Goal: Transaction & Acquisition: Subscribe to service/newsletter

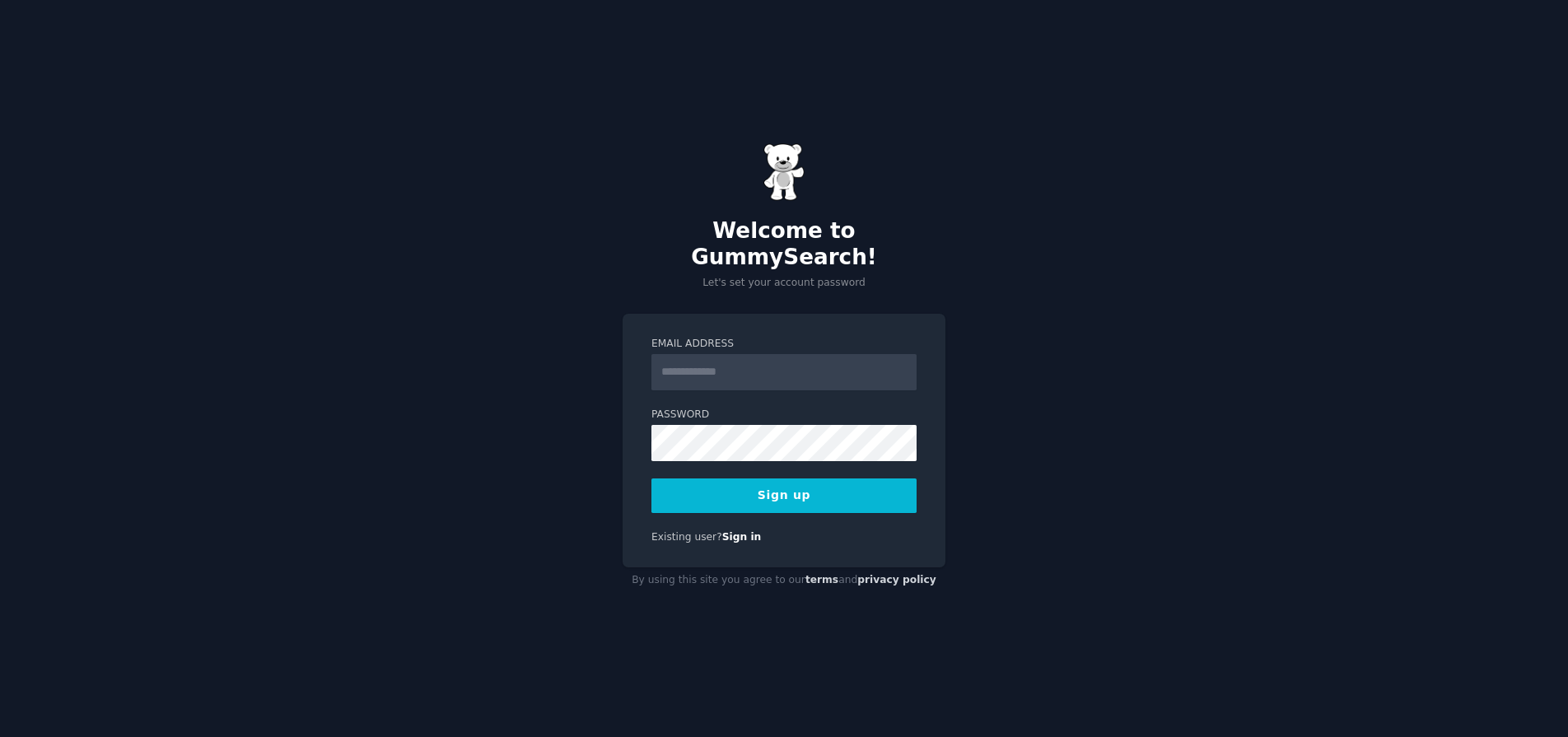
click at [688, 354] on input "Email Address" at bounding box center [784, 372] width 265 height 37
type input "**********"
click at [757, 478] on button "Sign up" at bounding box center [784, 495] width 265 height 35
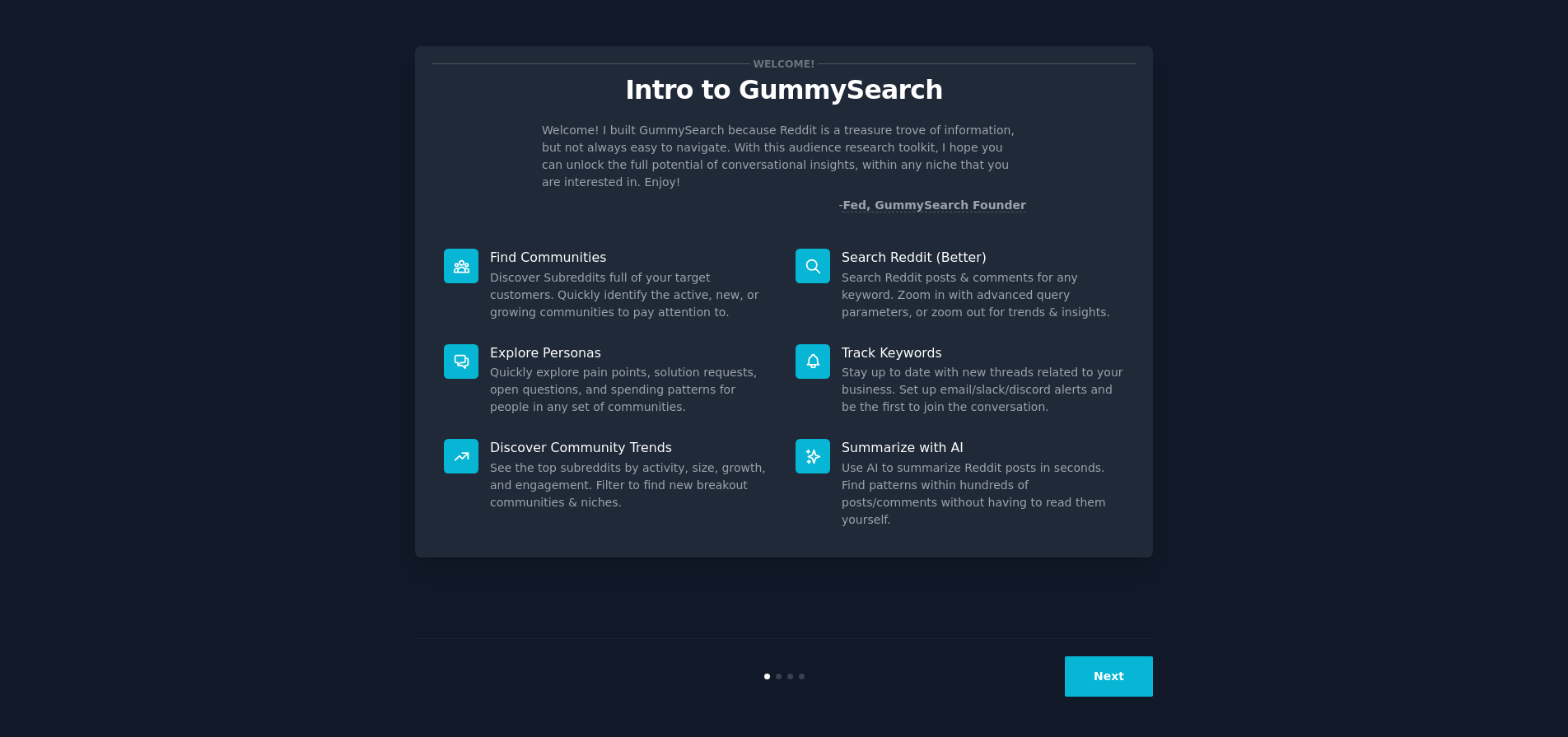
click at [1326, 322] on div "Welcome! Intro to GummySearch Welcome! I built GummySearch because Reddit is a …" at bounding box center [784, 368] width 1522 height 691
click at [1113, 674] on button "Next" at bounding box center [1108, 676] width 88 height 40
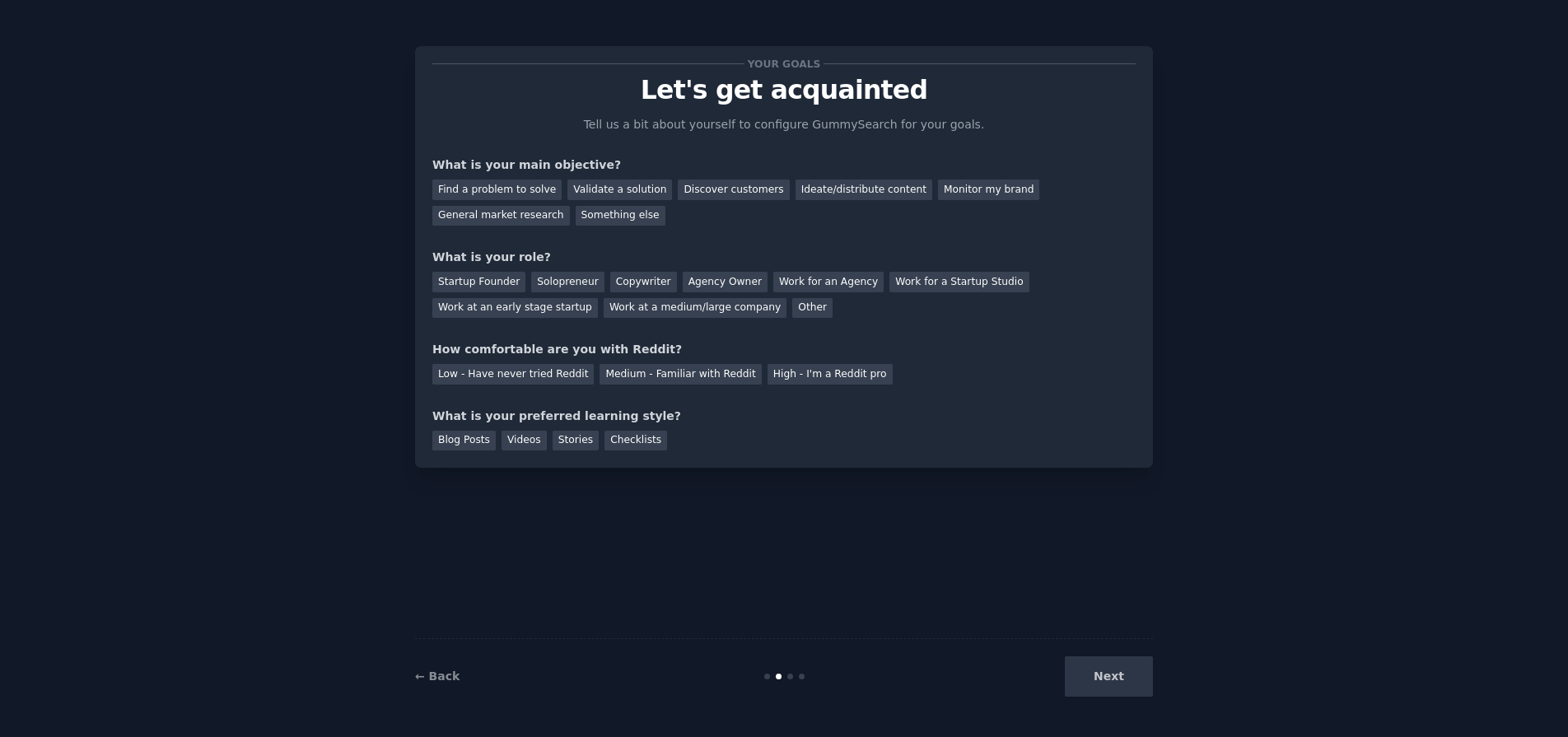
click at [1113, 674] on div "Next" at bounding box center [1030, 676] width 246 height 40
click at [476, 191] on div "Find a problem to solve" at bounding box center [496, 190] width 129 height 21
click at [491, 277] on div "Startup Founder" at bounding box center [478, 282] width 93 height 21
click at [503, 374] on div "Low - Have never tried Reddit" at bounding box center [512, 374] width 161 height 21
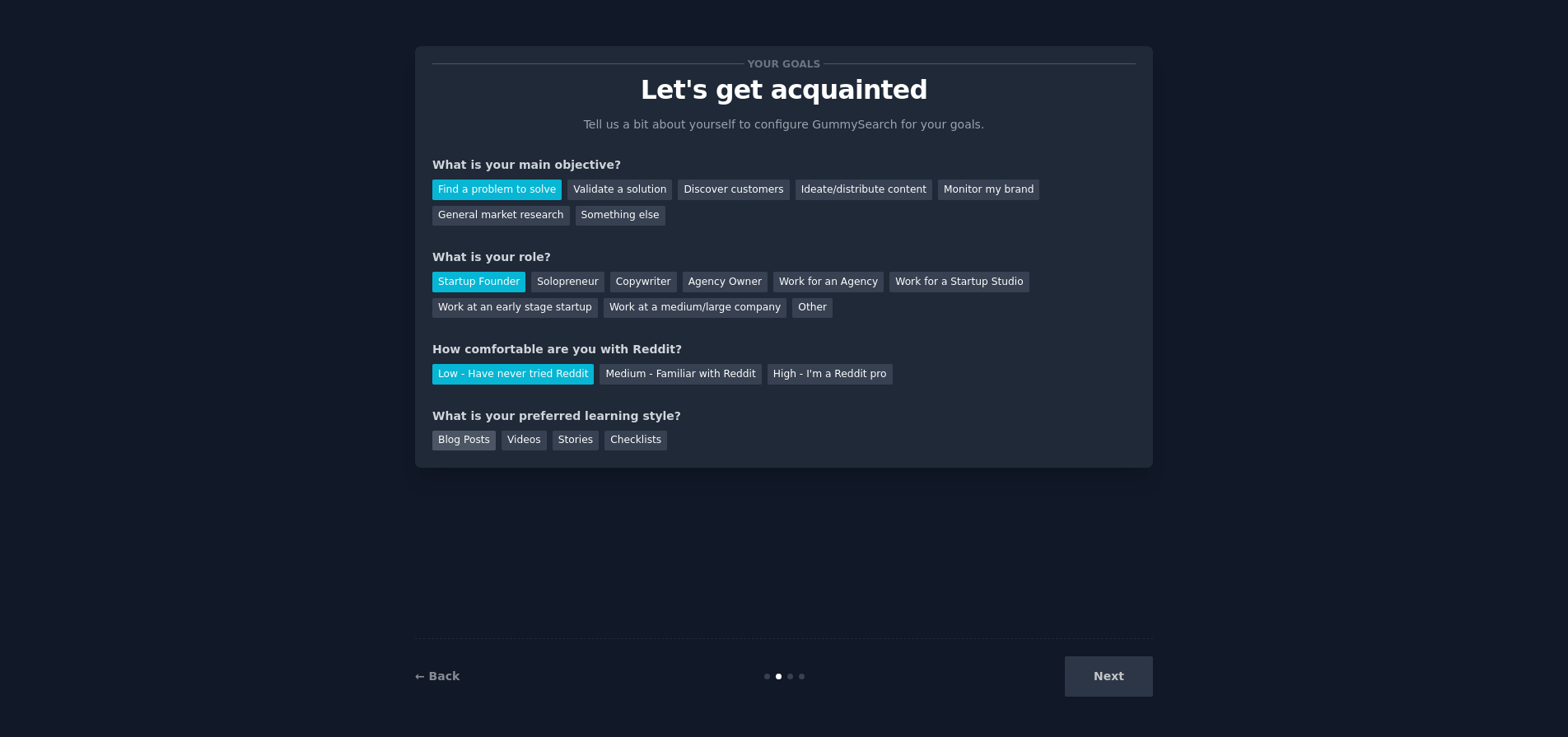
click at [458, 438] on div "Blog Posts" at bounding box center [463, 441] width 64 height 21
click at [502, 438] on div "Videos" at bounding box center [524, 441] width 45 height 21
click at [459, 436] on div "Blog Posts" at bounding box center [463, 441] width 64 height 21
click at [502, 436] on div "Videos" at bounding box center [524, 441] width 45 height 21
click at [1106, 679] on button "Next" at bounding box center [1108, 676] width 88 height 40
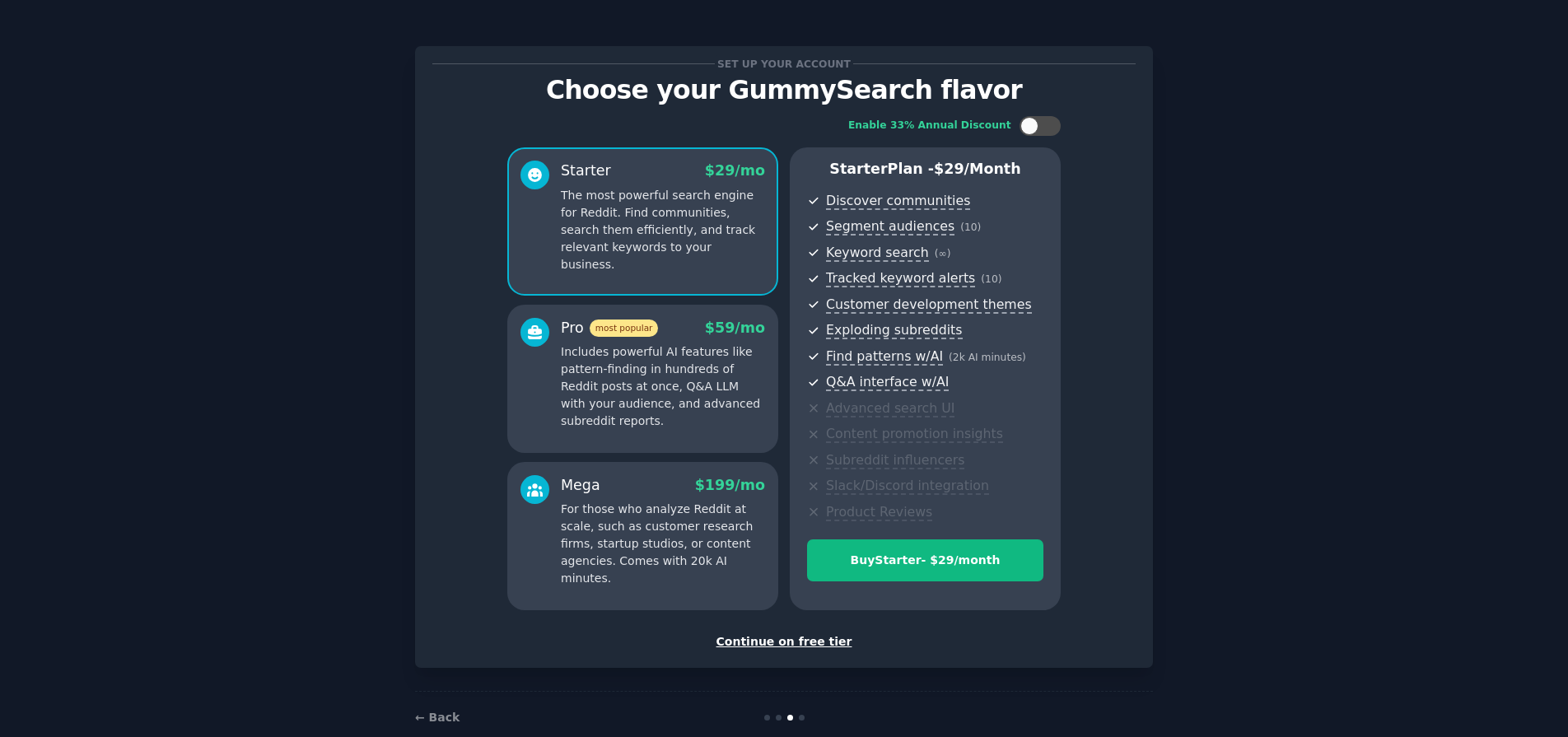
click at [787, 643] on div "Continue on free tier" at bounding box center [784, 642] width 703 height 17
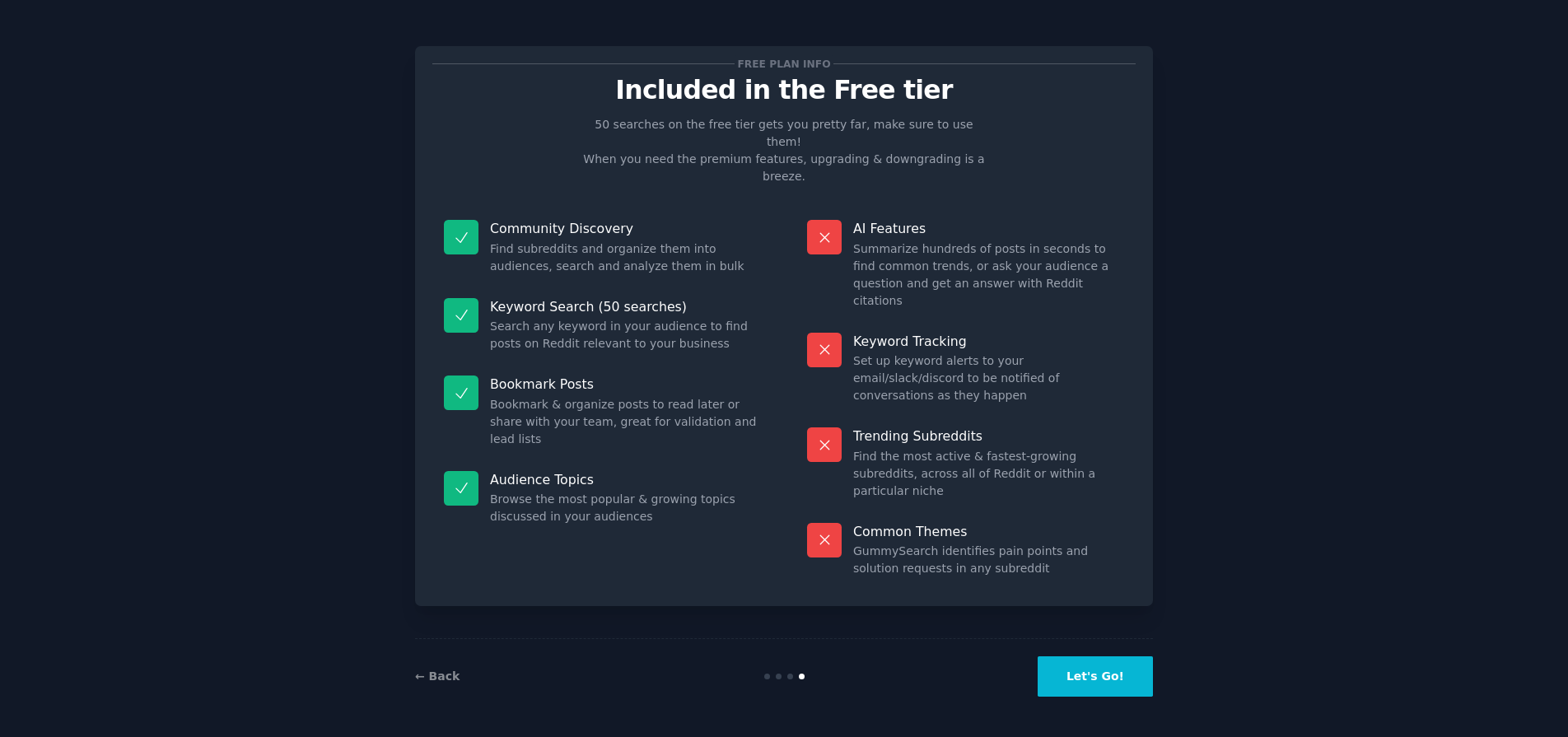
click at [1109, 669] on button "Let's Go!" at bounding box center [1095, 676] width 115 height 40
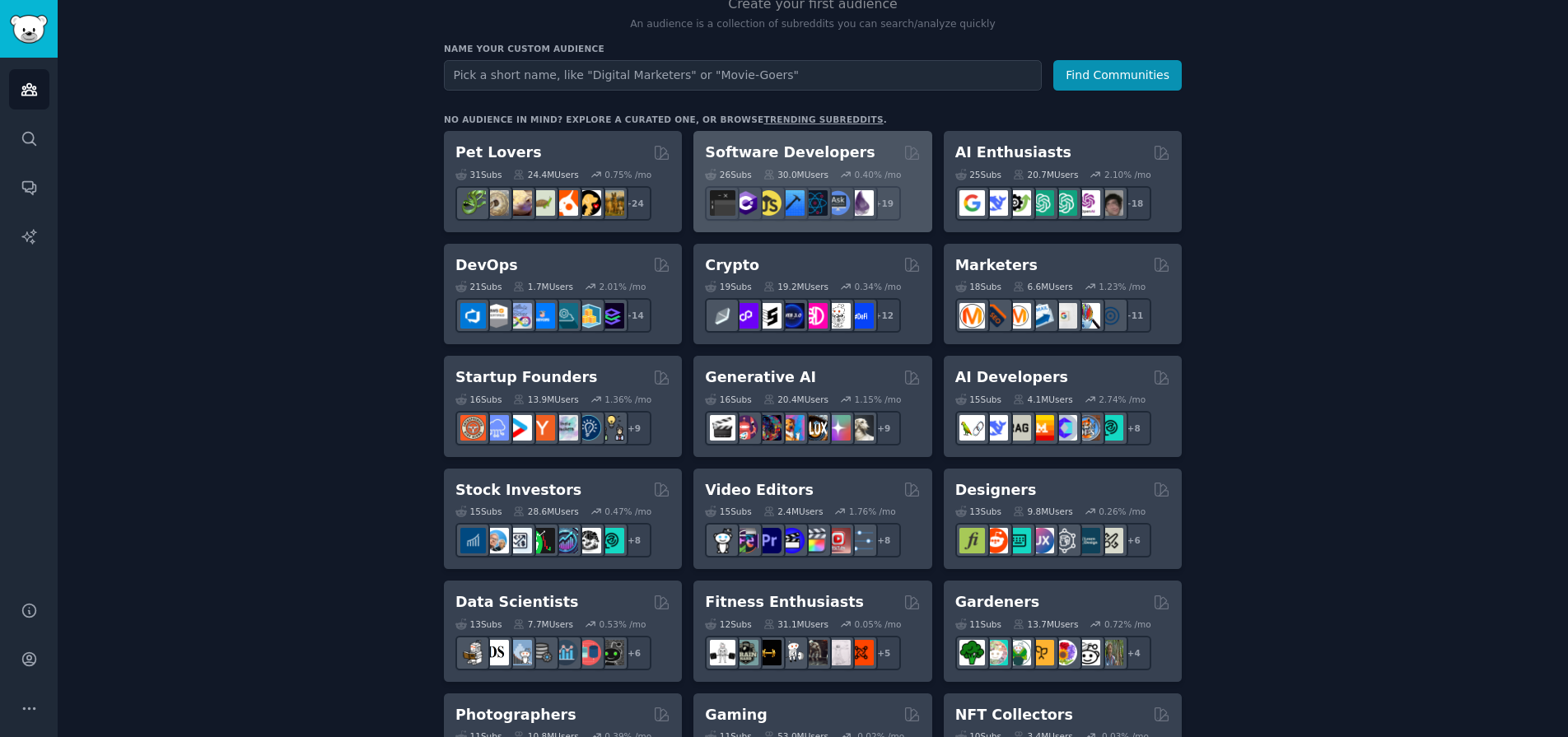
scroll to position [174, 0]
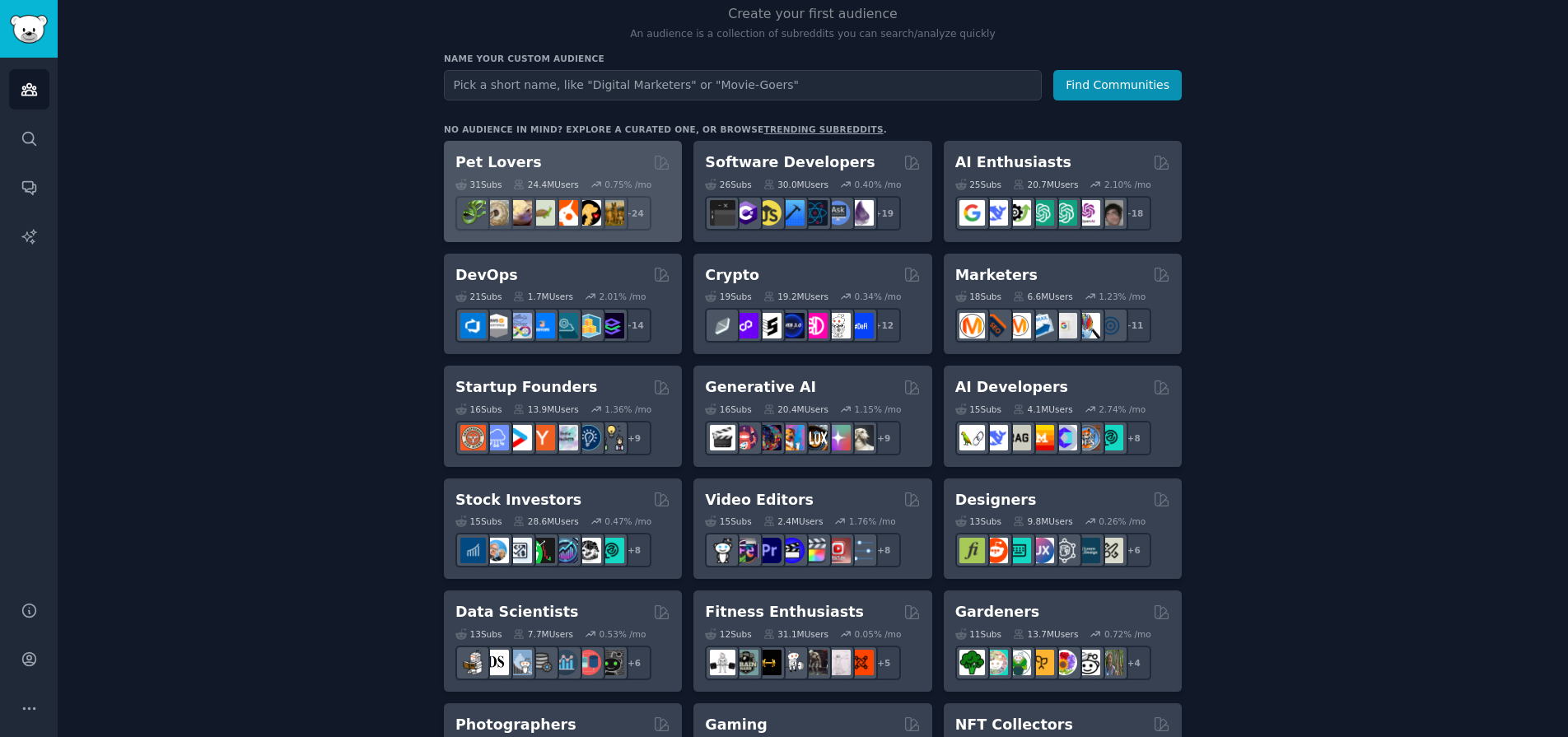
click at [564, 185] on div "24.4M Users" at bounding box center [545, 184] width 65 height 11
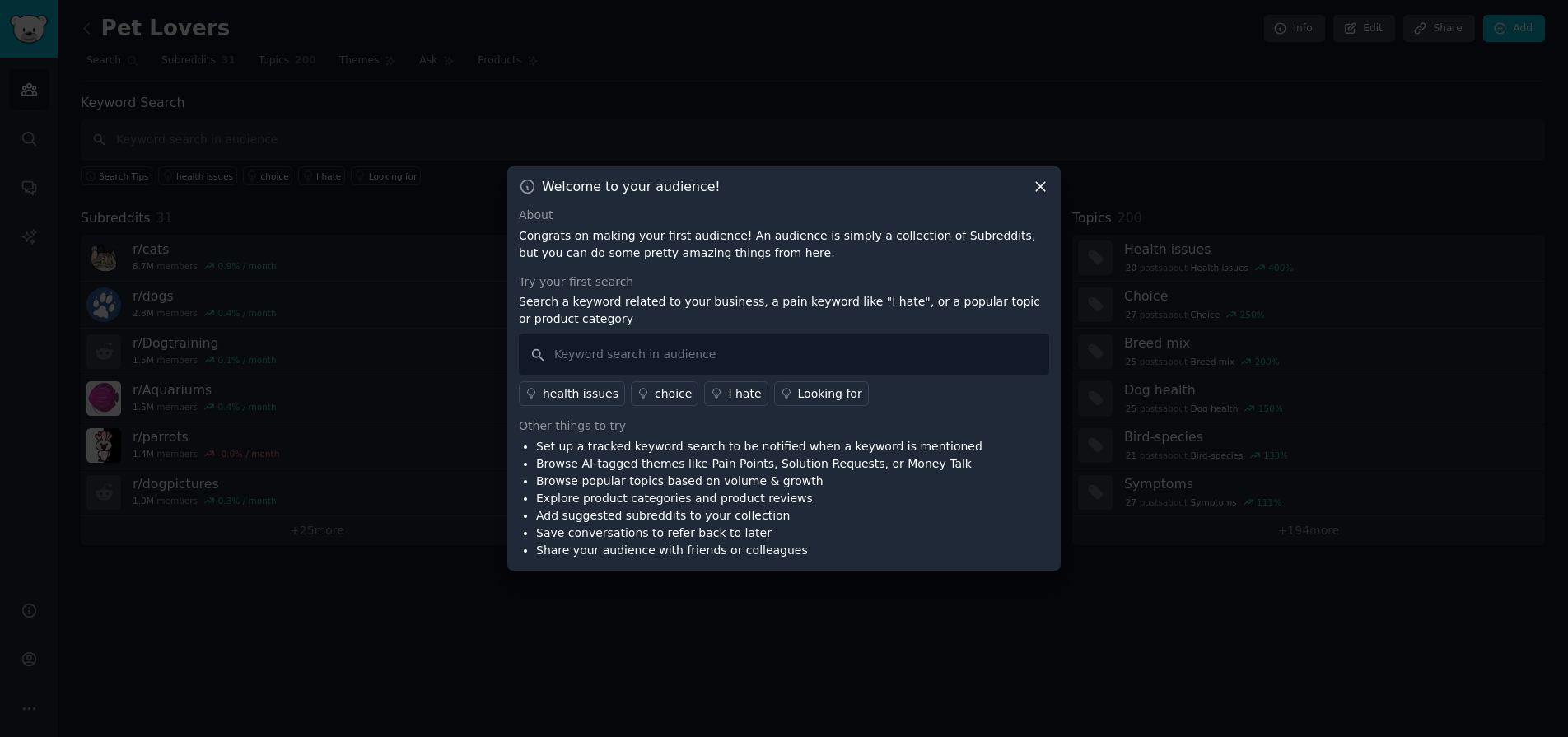
click at [1033, 176] on div "Welcome to your audience! About Congrats on making your first audience! An audi…" at bounding box center [784, 368] width 553 height 404
click at [1037, 183] on icon at bounding box center [1040, 187] width 9 height 9
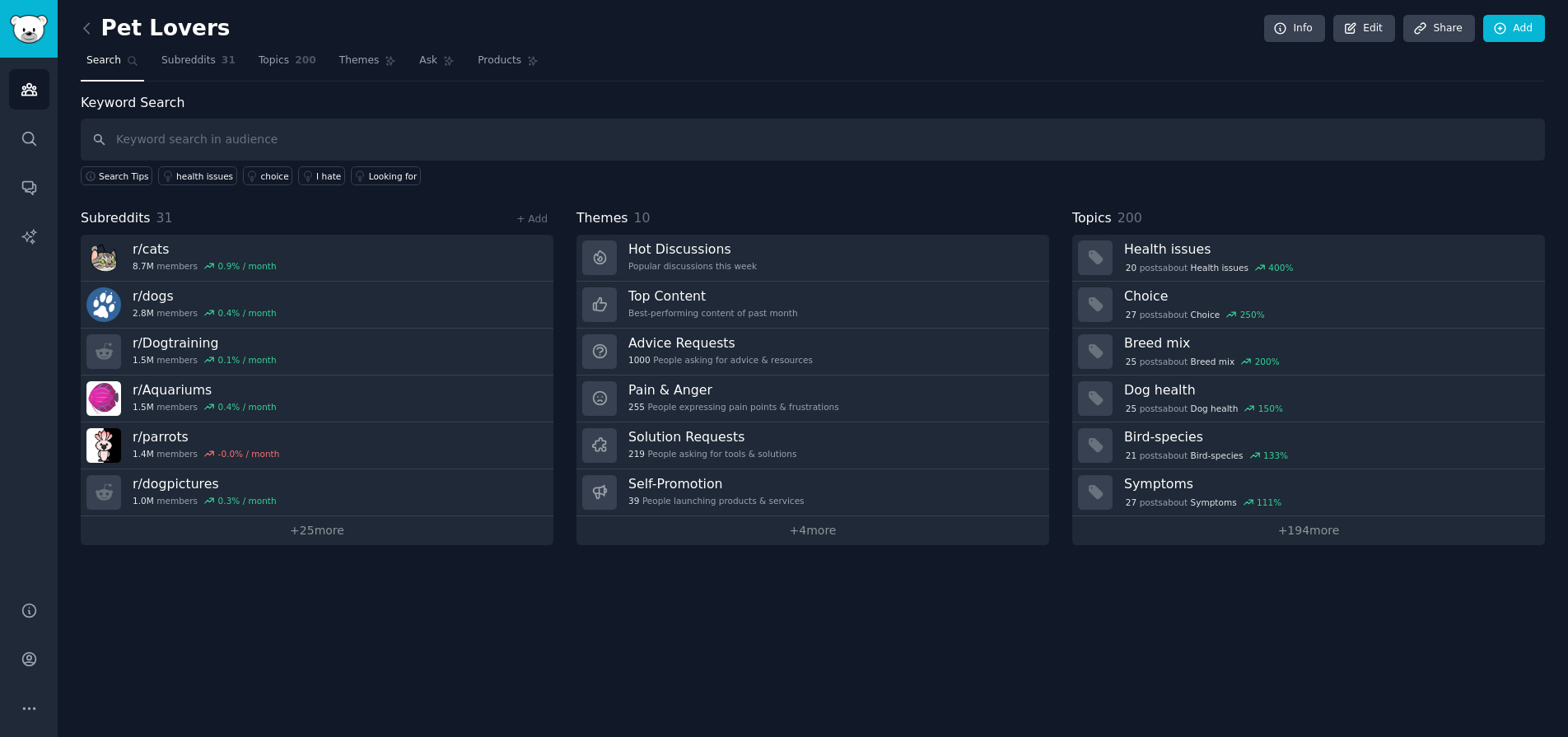
click at [755, 88] on div "Pet Lovers Info Edit Share Add Search Subreddits 31 Topics 200 Themes Ask Produ…" at bounding box center [812, 283] width 1464 height 522
